Goal: Share content: Share content

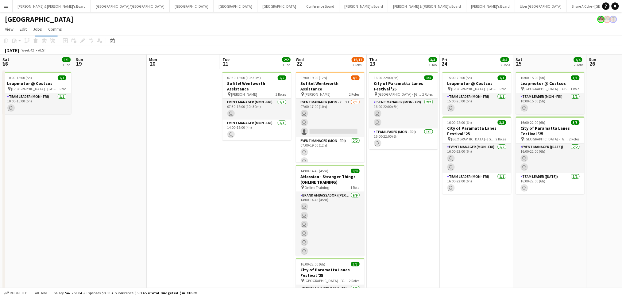
scroll to position [0, 139]
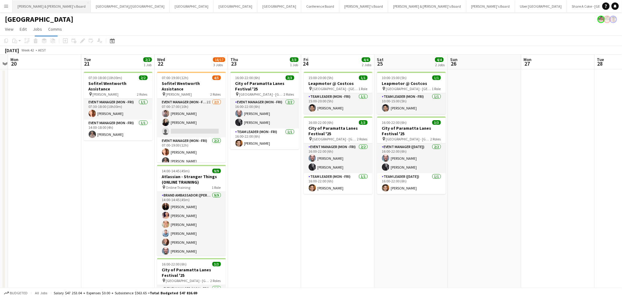
click at [52, 10] on button "[PERSON_NAME] & [PERSON_NAME]'s Board Close" at bounding box center [52, 6] width 78 height 12
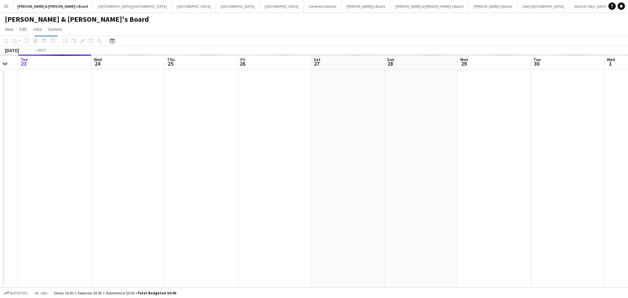
drag, startPoint x: 456, startPoint y: 217, endPoint x: 401, endPoint y: 217, distance: 55.2
click at [401, 217] on app-calendar-viewport "Sat 20 Sun 21 Mon 22 Tue 23 Wed 24 Thu 25 Fri 26 Sat 27 Sun 28 Mon 29 Tue 30 We…" at bounding box center [314, 171] width 628 height 233
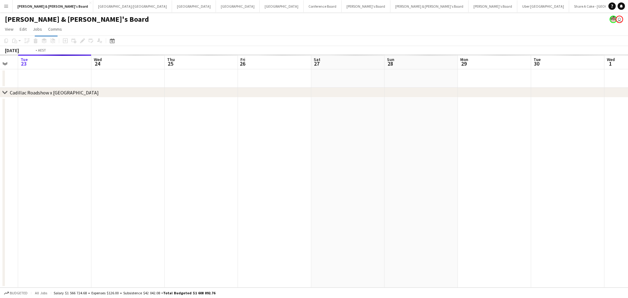
drag, startPoint x: 277, startPoint y: 217, endPoint x: 372, endPoint y: 206, distance: 96.0
click at [372, 206] on app-calendar-viewport "Sat 20 Sun 21 Mon 22 Tue 23 Wed 24 Thu 25 Fri 26 Sat 27 Sun 28 Mon 29 Tue 30 We…" at bounding box center [314, 171] width 628 height 233
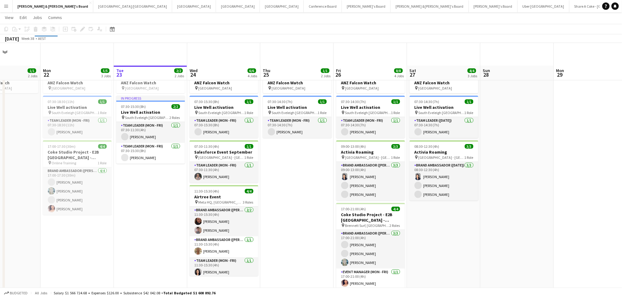
scroll to position [41, 0]
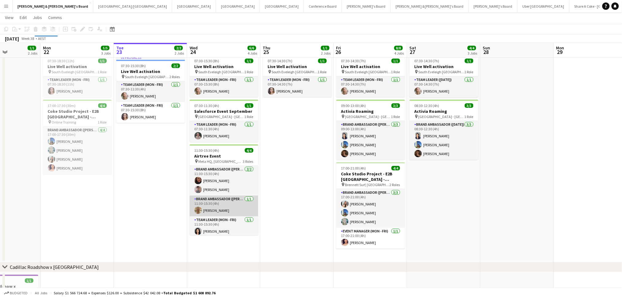
click at [219, 206] on app-card-role "Brand Ambassador (Mon - Fri) [DATE] 11:30-15:30 (4h) [PERSON_NAME]" at bounding box center [224, 206] width 69 height 21
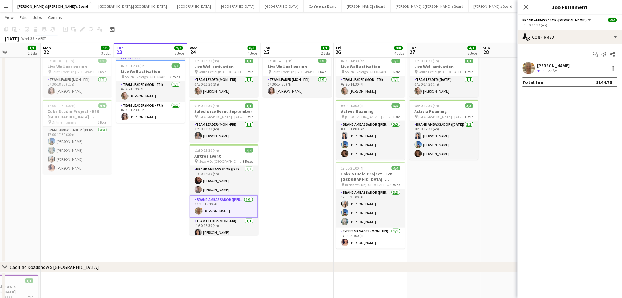
click at [574, 65] on div "[PERSON_NAME] Crew rating 3.9 7.6km" at bounding box center [570, 68] width 104 height 12
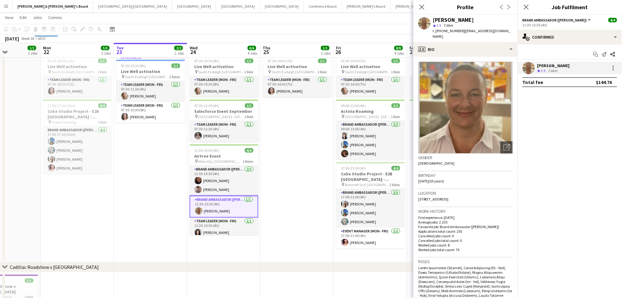
drag, startPoint x: 434, startPoint y: 20, endPoint x: 489, endPoint y: 20, distance: 55.2
click at [489, 20] on div "[PERSON_NAME]" at bounding box center [473, 20] width 80 height 6
copy div "[PERSON_NAME]"
drag, startPoint x: 441, startPoint y: 31, endPoint x: 457, endPoint y: 30, distance: 16.6
click at [457, 30] on span "t. [PHONE_NUMBER]" at bounding box center [449, 31] width 32 height 5
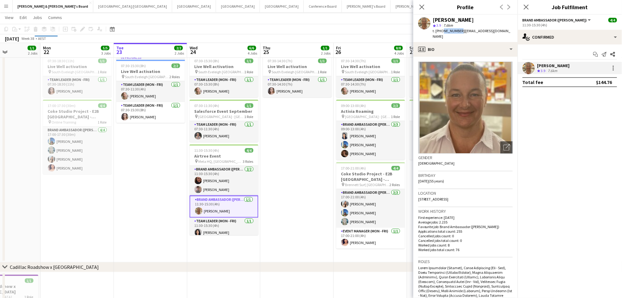
copy span "425143336"
drag, startPoint x: 460, startPoint y: 32, endPoint x: 498, endPoint y: 31, distance: 38.1
click at [500, 32] on div "[PERSON_NAME] star 3.9 7.6km t. [PHONE_NUMBER] | [PERSON_NAME][EMAIL_ADDRESS][D…" at bounding box center [465, 28] width 104 height 27
copy span "[EMAIL_ADDRESS][DOMAIN_NAME]"
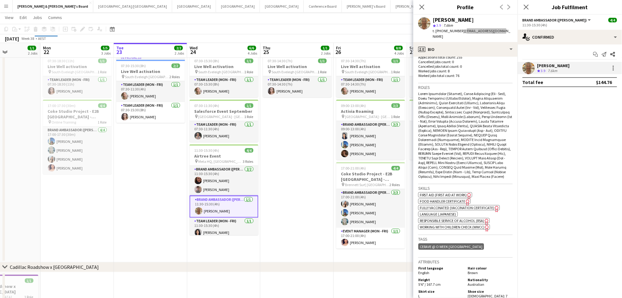
scroll to position [204, 0]
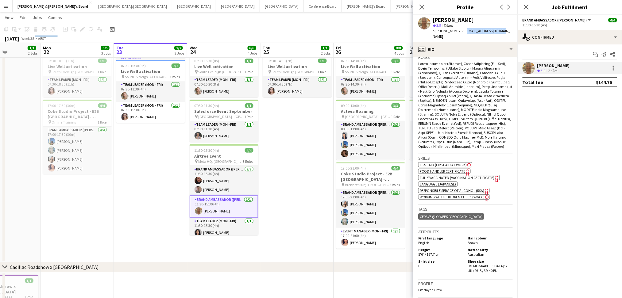
click at [282, 216] on app-date-cell "ANZ Falcon Watch pin [GEOGRAPHIC_DATA] 07:30-14:30 (7h) 1/1 Live Well activatio…" at bounding box center [296, 145] width 73 height 235
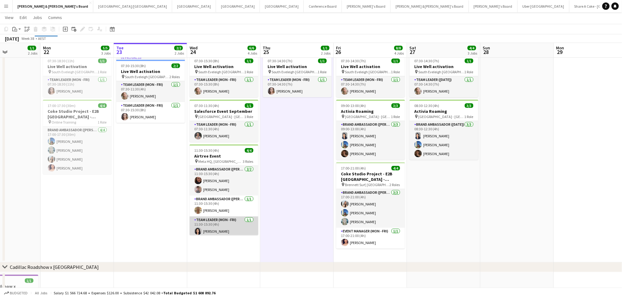
click at [226, 225] on app-card-role "Team Leader (Mon - Fri) [DATE] 11:30-15:30 (4h) [PERSON_NAME]" at bounding box center [224, 227] width 69 height 21
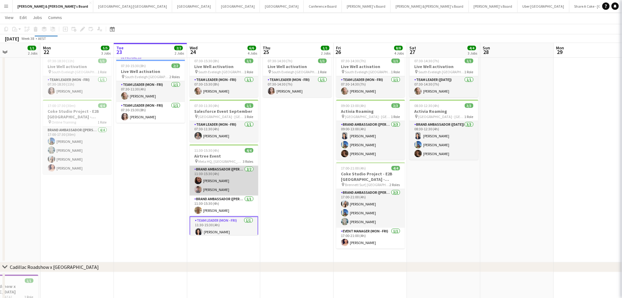
drag, startPoint x: 221, startPoint y: 204, endPoint x: 223, endPoint y: 190, distance: 14.9
click at [221, 204] on app-card-role "Brand Ambassador (Mon - Fri) [DATE] 11:30-15:30 (4h) [PERSON_NAME]" at bounding box center [224, 206] width 69 height 21
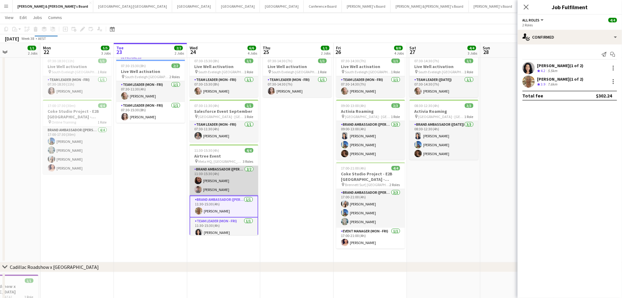
click at [227, 182] on app-card-role "Brand Ambassador (Mon - Fri) [DATE] 11:30-15:30 (4h) [PERSON_NAME] [PERSON_NAME]" at bounding box center [224, 181] width 69 height 30
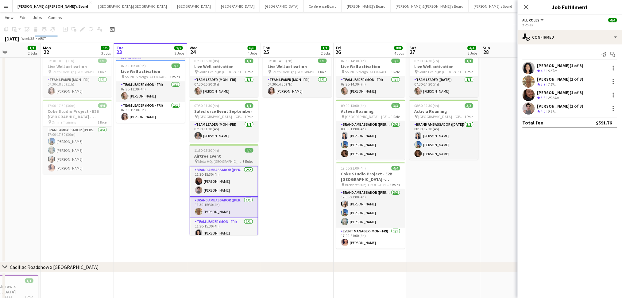
click at [228, 154] on h3 "Airtree Event" at bounding box center [224, 156] width 69 height 6
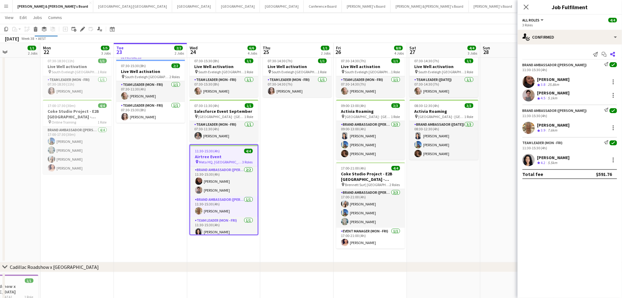
click at [611, 53] on icon "Share" at bounding box center [612, 54] width 5 height 5
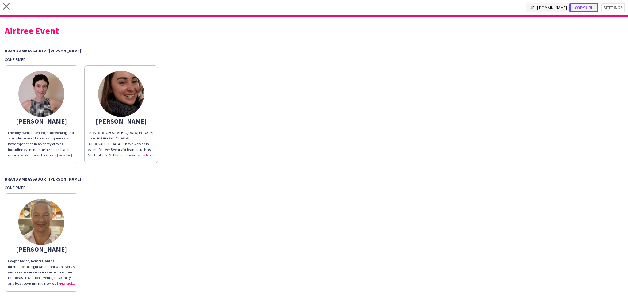
click at [578, 7] on button "Copy url" at bounding box center [584, 7] width 29 height 9
click at [26, 32] on div "Airtree Event" at bounding box center [314, 30] width 619 height 9
copy div "Airtree Event"
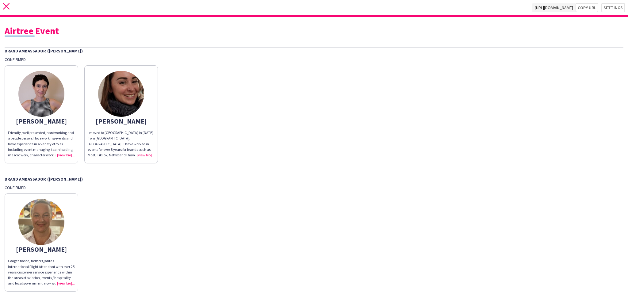
click at [6, 4] on icon "close" at bounding box center [6, 6] width 6 height 6
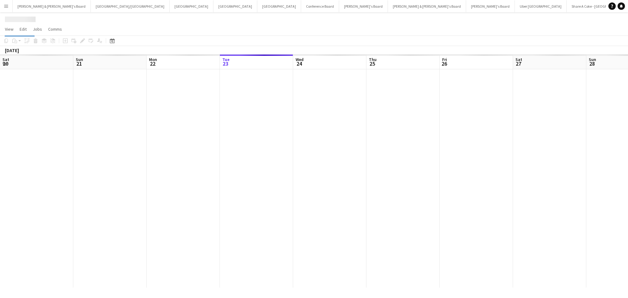
scroll to position [0, 146]
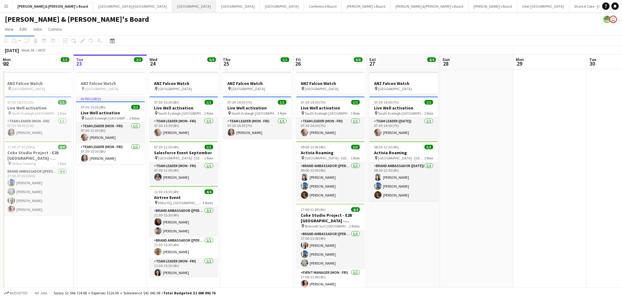
click at [172, 11] on button "Melbourne Close" at bounding box center [194, 6] width 44 height 12
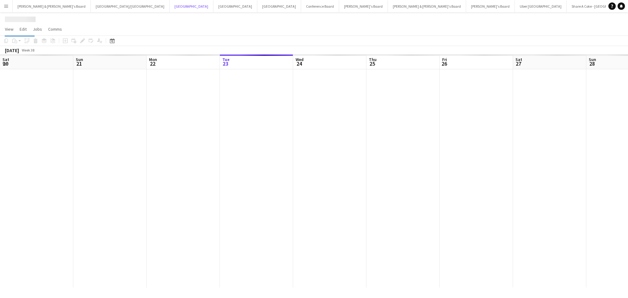
scroll to position [0, 146]
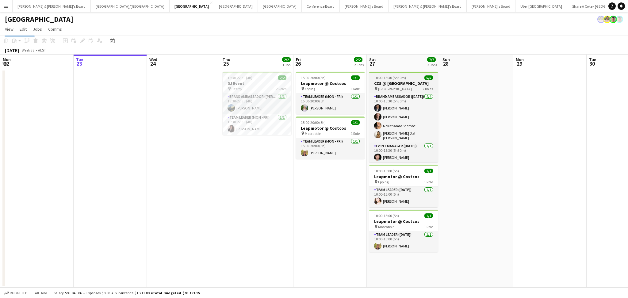
click at [394, 82] on h3 "CZS @ [GEOGRAPHIC_DATA]" at bounding box center [403, 84] width 69 height 6
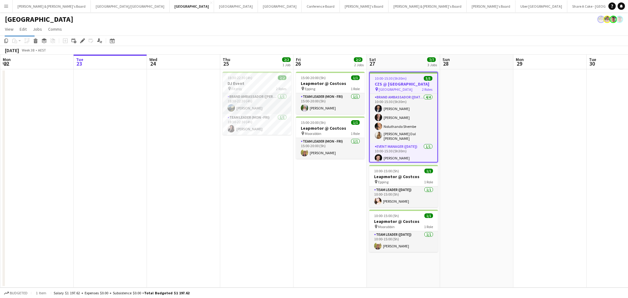
click at [394, 82] on h3 "CZS @ [GEOGRAPHIC_DATA]" at bounding box center [404, 84] width 68 height 6
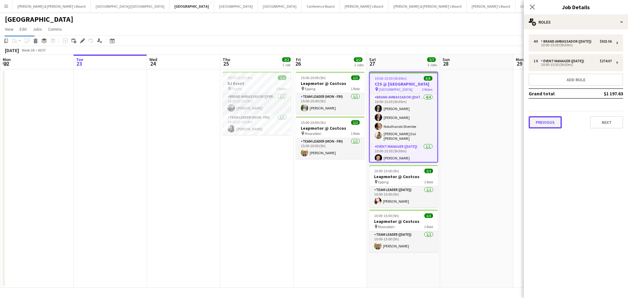
click at [548, 122] on button "Previous" at bounding box center [545, 122] width 33 height 12
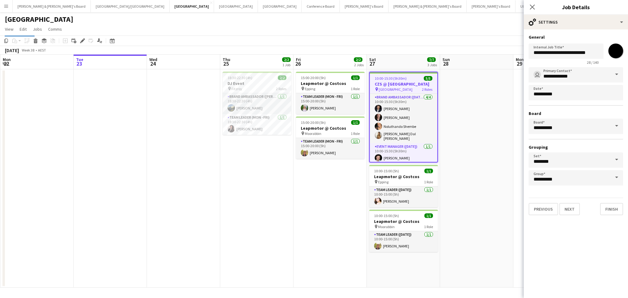
click at [619, 77] on span at bounding box center [617, 74] width 13 height 15
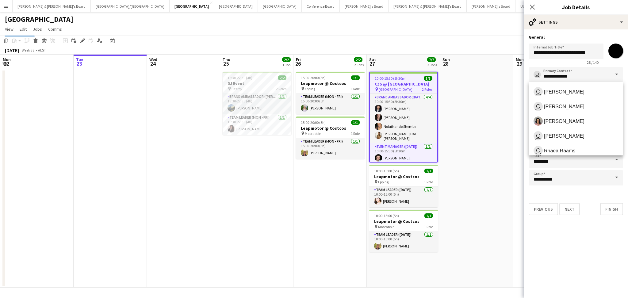
click at [618, 75] on span at bounding box center [617, 74] width 13 height 15
click at [570, 255] on mat-expansion-panel "**********" at bounding box center [576, 163] width 104 height 269
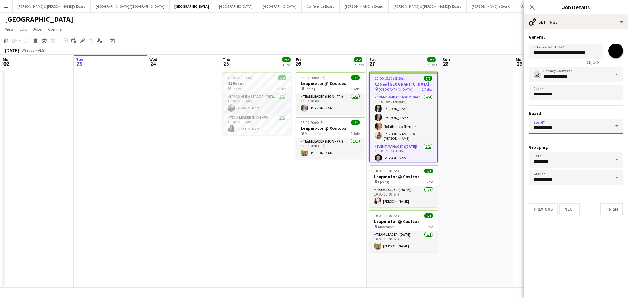
click at [603, 125] on input "*********" at bounding box center [576, 126] width 95 height 15
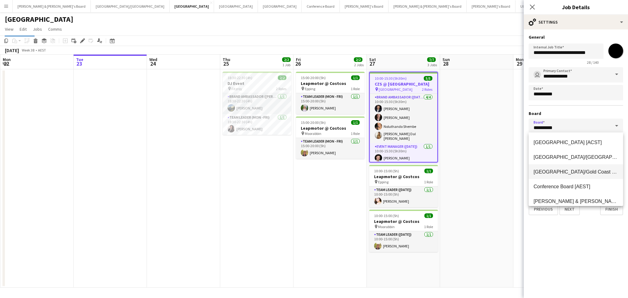
scroll to position [41, 0]
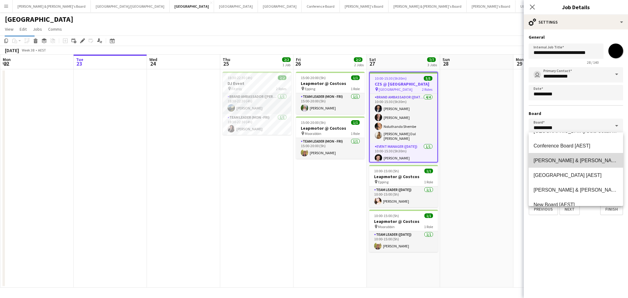
click at [581, 164] on mat-option "[PERSON_NAME] & [PERSON_NAME]'s Board [AEST]" at bounding box center [576, 160] width 95 height 15
type input "**********"
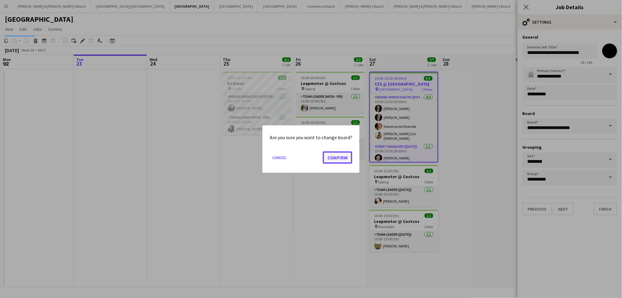
click at [342, 160] on button "Confirm" at bounding box center [337, 157] width 29 height 12
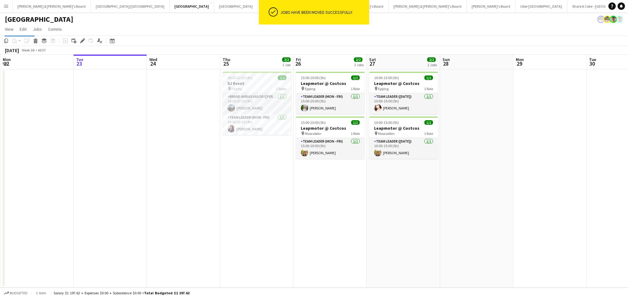
click at [298, 206] on app-date-cell "15:00-20:00 (5h) 1/1 Leapmotor @ Costcos pin Epping 1 Role Team Leader (Mon - F…" at bounding box center [330, 178] width 73 height 218
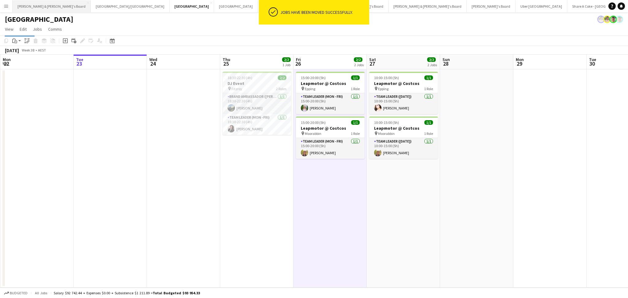
click at [39, 7] on button "[PERSON_NAME] & [PERSON_NAME]'s Board Close" at bounding box center [52, 6] width 78 height 12
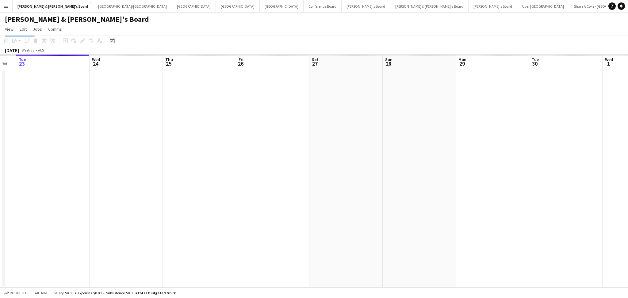
drag, startPoint x: 440, startPoint y: 186, endPoint x: 376, endPoint y: 186, distance: 63.8
click at [376, 186] on app-calendar-viewport "Sat 20 Sun 21 Mon 22 Tue 23 Wed 24 Thu 25 Fri 26 Sat 27 Sun 28 Mon 29 Tue 30 We…" at bounding box center [314, 171] width 628 height 233
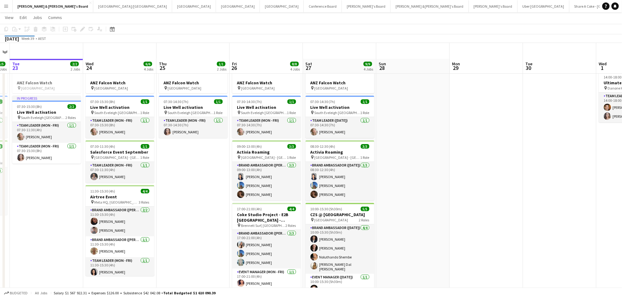
scroll to position [82, 0]
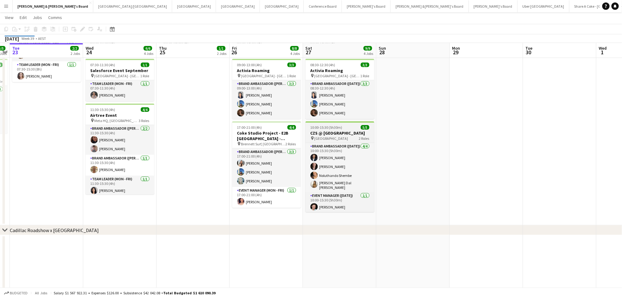
click at [339, 137] on span "[GEOGRAPHIC_DATA]" at bounding box center [331, 138] width 34 height 5
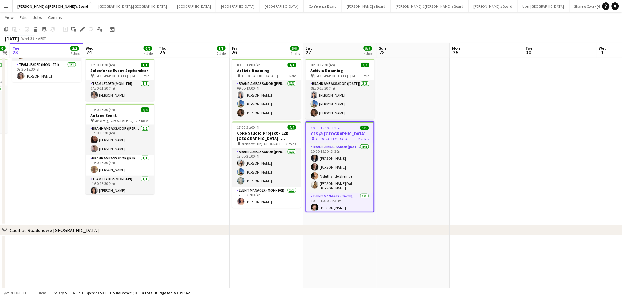
click at [321, 134] on h3 "CZS @ [GEOGRAPHIC_DATA]" at bounding box center [340, 134] width 68 height 6
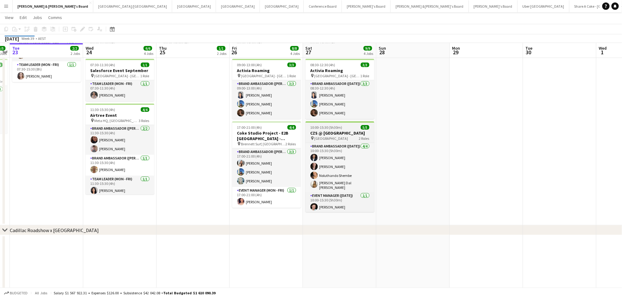
click at [321, 134] on h3 "CZS @ [GEOGRAPHIC_DATA]" at bounding box center [340, 133] width 69 height 6
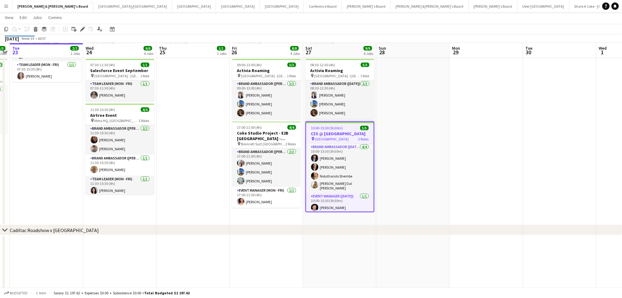
click at [321, 134] on h3 "CZS @ [GEOGRAPHIC_DATA]" at bounding box center [340, 134] width 68 height 6
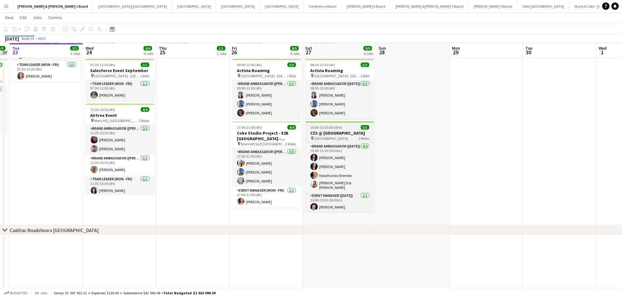
click at [320, 136] on span "[GEOGRAPHIC_DATA]" at bounding box center [331, 138] width 34 height 5
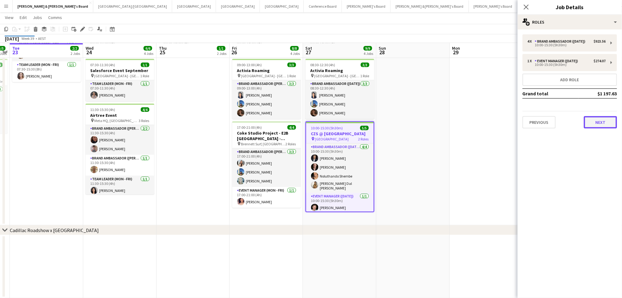
click at [596, 124] on button "Next" at bounding box center [600, 122] width 33 height 12
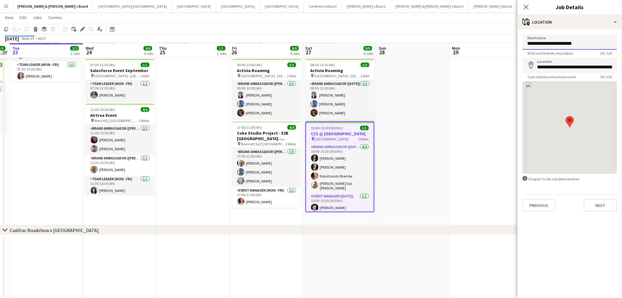
click at [557, 45] on input "**********" at bounding box center [570, 41] width 95 height 15
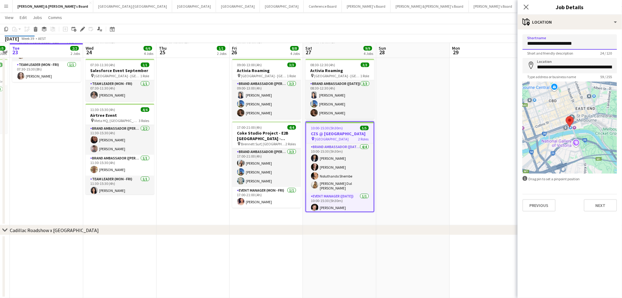
click at [557, 45] on input "**********" at bounding box center [570, 41] width 95 height 15
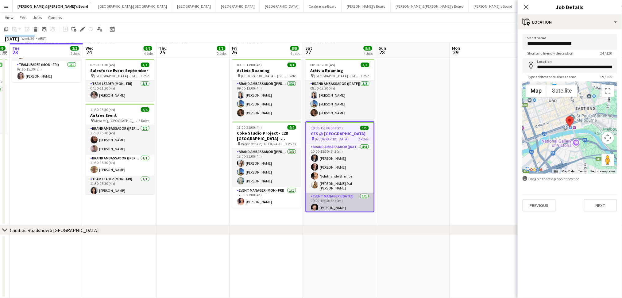
click at [338, 203] on app-card-role "Event Manager ([DATE]) [DATE] 10:00-15:30 (5h30m) [PERSON_NAME]" at bounding box center [340, 203] width 68 height 21
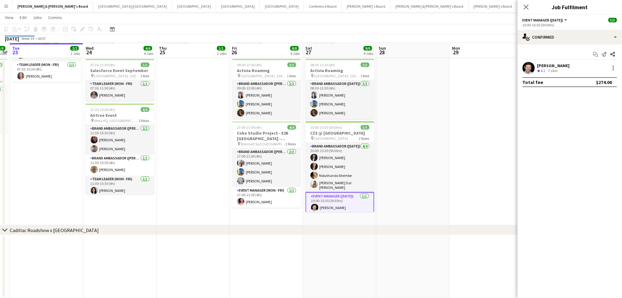
click at [548, 69] on div "7.1km" at bounding box center [553, 70] width 12 height 5
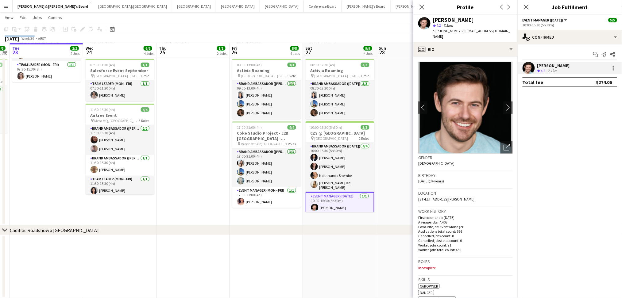
drag, startPoint x: 433, startPoint y: 19, endPoint x: 479, endPoint y: 20, distance: 45.4
click at [479, 20] on div "[PERSON_NAME]" at bounding box center [473, 20] width 80 height 6
copy div "[PERSON_NAME]"
drag, startPoint x: 441, startPoint y: 30, endPoint x: 459, endPoint y: 31, distance: 17.8
click at [459, 31] on span "t. [PHONE_NUMBER]" at bounding box center [449, 31] width 32 height 5
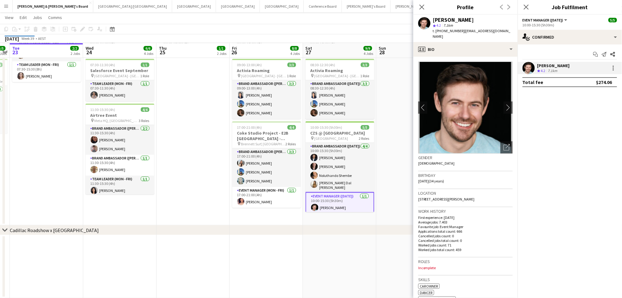
copy span "0400756300"
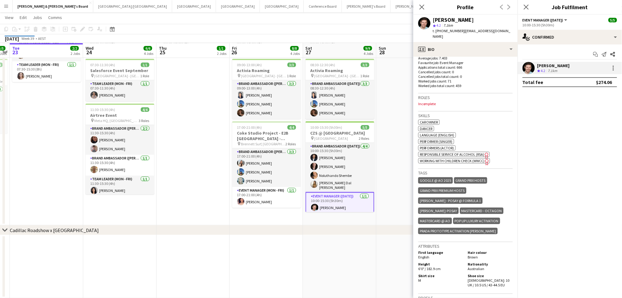
scroll to position [204, 0]
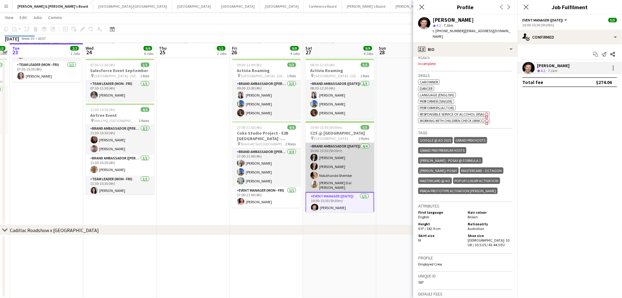
click at [326, 179] on app-card-role "Brand Ambassador ([DATE]) [DATE] 10:00-15:30 (5h30m) [PERSON_NAME] [PERSON_NAME…" at bounding box center [340, 167] width 69 height 49
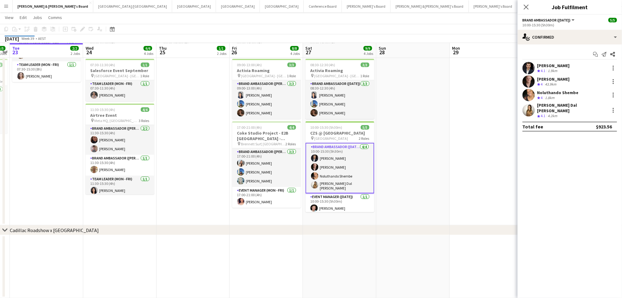
click at [557, 66] on div "[PERSON_NAME]" at bounding box center [553, 66] width 33 height 6
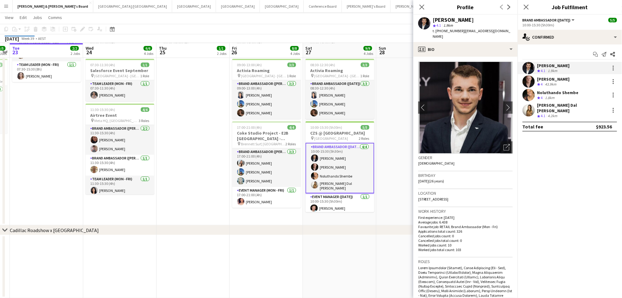
drag, startPoint x: 434, startPoint y: 21, endPoint x: 474, endPoint y: 21, distance: 40.2
click at [474, 21] on div "[PERSON_NAME]" at bounding box center [473, 20] width 80 height 6
copy div "[PERSON_NAME]"
drag, startPoint x: 442, startPoint y: 31, endPoint x: 458, endPoint y: 32, distance: 16.0
click at [458, 32] on span "t. [PHONE_NUMBER]" at bounding box center [449, 31] width 32 height 5
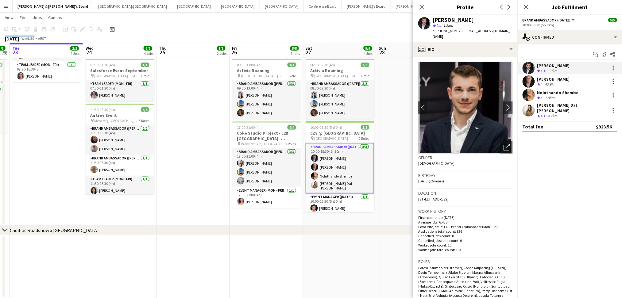
copy span "494132996"
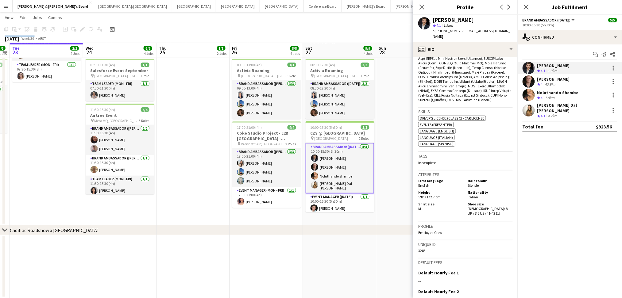
scroll to position [327, 0]
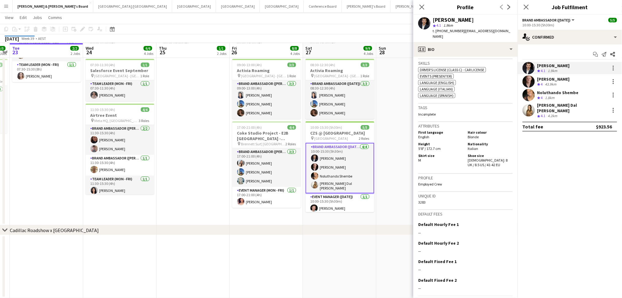
click at [539, 77] on div "[PERSON_NAME]" at bounding box center [553, 79] width 33 height 6
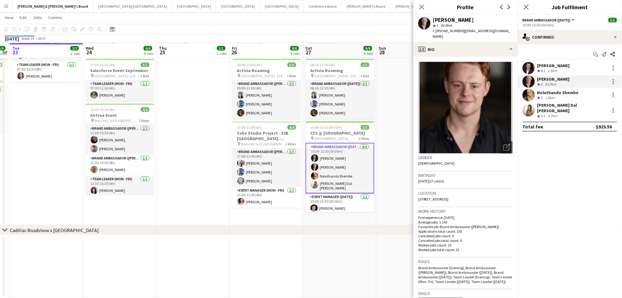
drag, startPoint x: 434, startPoint y: 20, endPoint x: 469, endPoint y: 20, distance: 35.3
click at [469, 20] on div "[PERSON_NAME]" at bounding box center [473, 20] width 80 height 6
copy div "[PERSON_NAME]"
drag, startPoint x: 442, startPoint y: 29, endPoint x: 457, endPoint y: 33, distance: 15.7
click at [457, 33] on span "t. [PHONE_NUMBER]" at bounding box center [449, 31] width 32 height 5
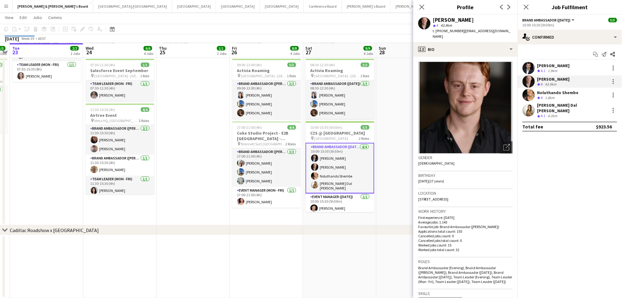
copy span "432717097"
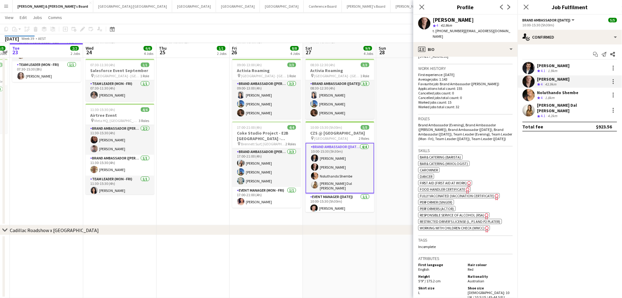
scroll to position [204, 0]
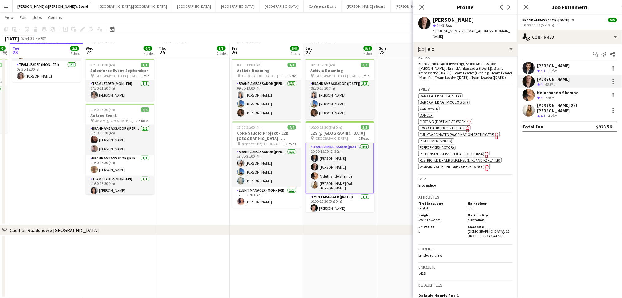
click at [551, 93] on div "Noluthando Shembe" at bounding box center [557, 93] width 41 height 6
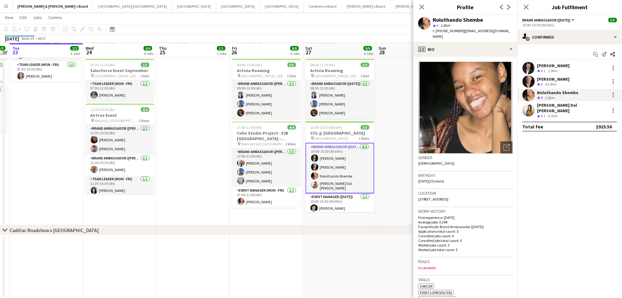
drag, startPoint x: 434, startPoint y: 21, endPoint x: 489, endPoint y: 20, distance: 54.9
click at [489, 20] on div "Noluthando Shembe" at bounding box center [473, 20] width 80 height 6
drag, startPoint x: 441, startPoint y: 31, endPoint x: 458, endPoint y: 30, distance: 16.9
click at [458, 30] on span "t. [PHONE_NUMBER]" at bounding box center [449, 31] width 32 height 5
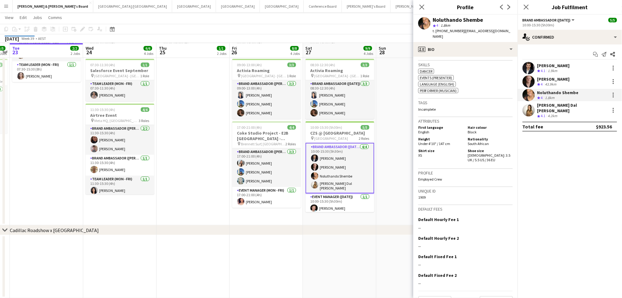
scroll to position [221, 0]
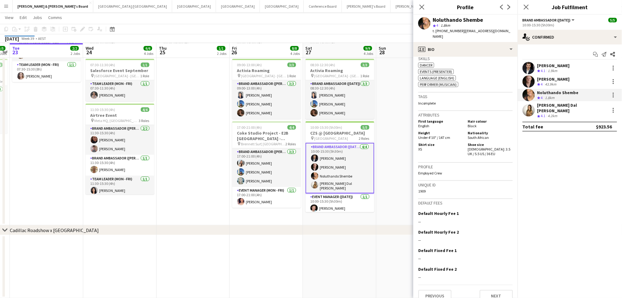
click at [557, 108] on div "[PERSON_NAME] Dal [PERSON_NAME]" at bounding box center [572, 107] width 70 height 11
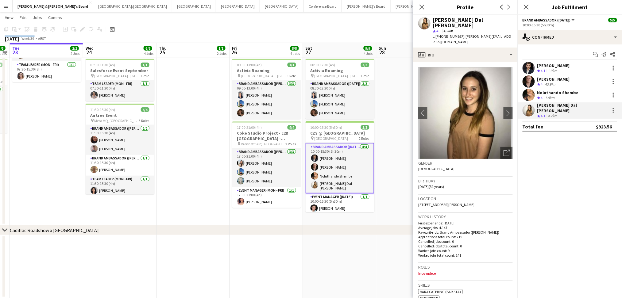
drag, startPoint x: 433, startPoint y: 18, endPoint x: 485, endPoint y: 20, distance: 51.9
click at [485, 20] on div "[PERSON_NAME] Dal [PERSON_NAME]" at bounding box center [473, 22] width 80 height 11
click at [439, 34] on span "t. [PHONE_NUMBER]" at bounding box center [449, 36] width 32 height 5
drag, startPoint x: 442, startPoint y: 31, endPoint x: 457, endPoint y: 30, distance: 15.1
click at [457, 34] on span "t. [PHONE_NUMBER]" at bounding box center [449, 36] width 32 height 5
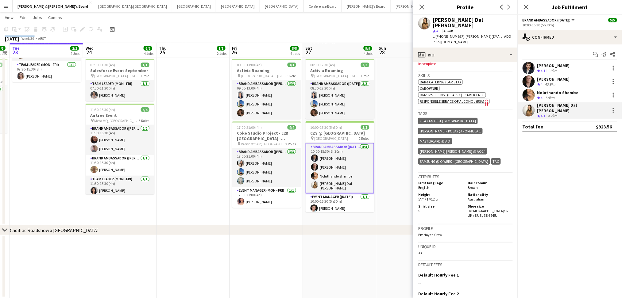
scroll to position [256, 0]
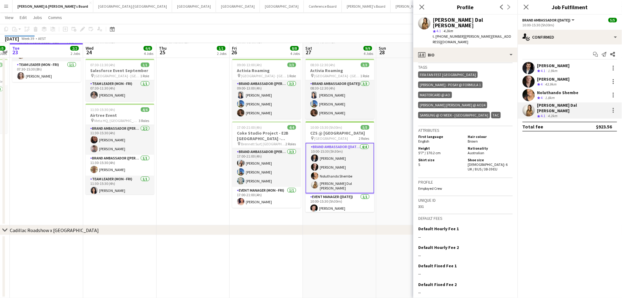
click at [322, 268] on app-date-cell at bounding box center [339, 266] width 73 height 63
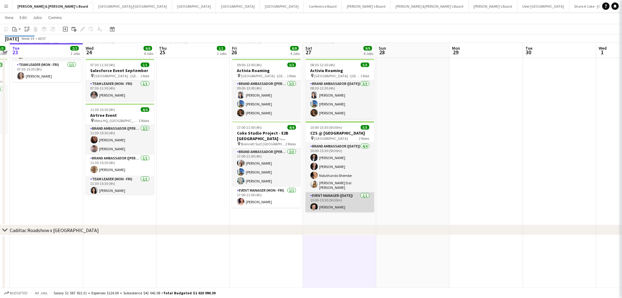
click at [345, 207] on app-card-role "Event Manager ([DATE]) [DATE] 10:00-15:30 (5h30m) [PERSON_NAME]" at bounding box center [340, 202] width 69 height 21
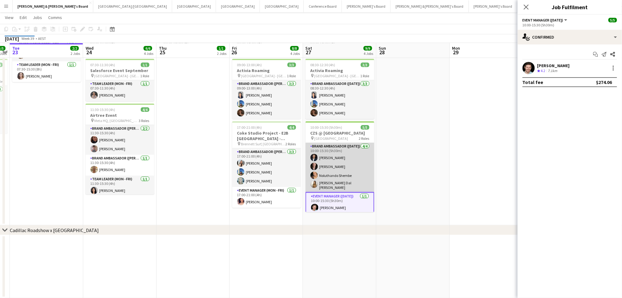
click at [344, 178] on app-card-role "Brand Ambassador ([DATE]) [DATE] 10:00-15:30 (5h30m) [PERSON_NAME] [PERSON_NAME…" at bounding box center [340, 167] width 69 height 49
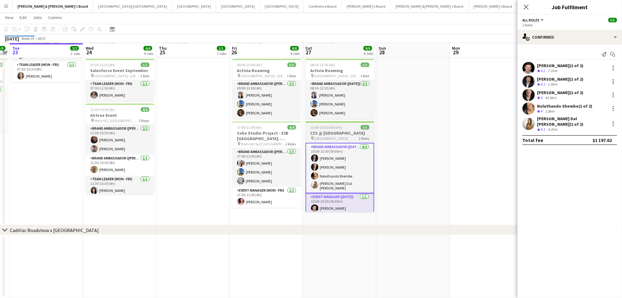
click at [349, 138] on div "pin [GEOGRAPHIC_DATA] 2 Roles" at bounding box center [340, 138] width 69 height 5
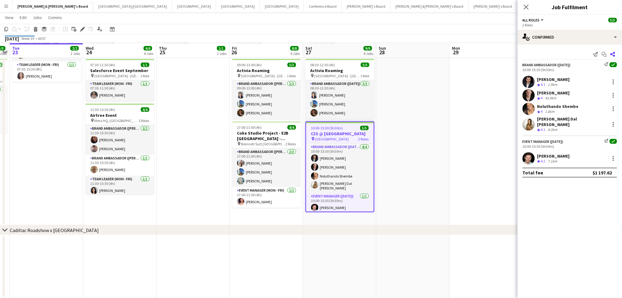
click at [614, 53] on icon at bounding box center [612, 54] width 5 height 5
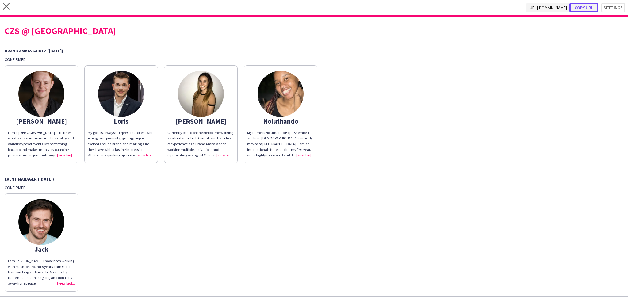
click at [579, 10] on button "Copy url" at bounding box center [584, 7] width 29 height 9
type textarea "**********"
click at [580, 6] on button "Copy url" at bounding box center [584, 7] width 29 height 9
click at [80, 30] on div "CZS @ [GEOGRAPHIC_DATA]" at bounding box center [314, 30] width 619 height 9
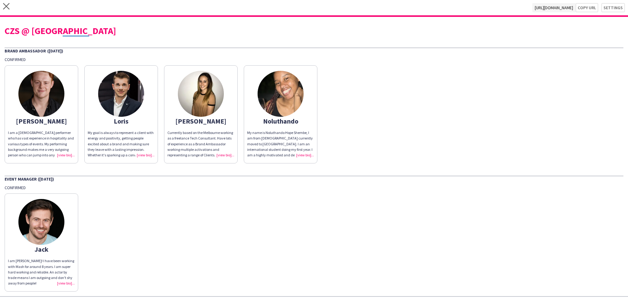
click at [80, 30] on div "CZS @ [GEOGRAPHIC_DATA]" at bounding box center [314, 30] width 619 height 9
